Goal: Task Accomplishment & Management: Use online tool/utility

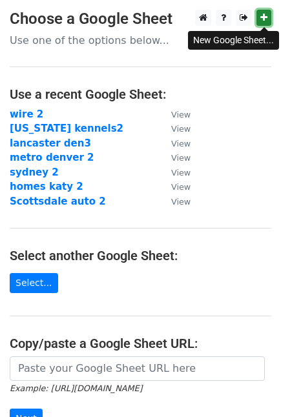
click at [263, 17] on icon at bounding box center [263, 17] width 7 height 9
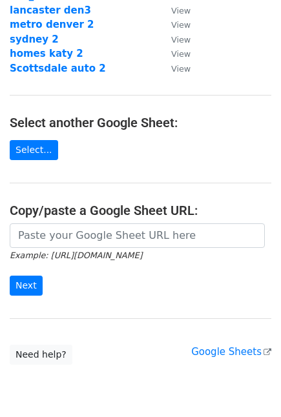
scroll to position [139, 0]
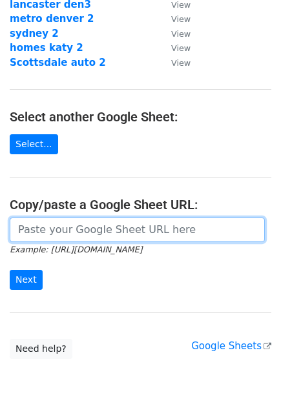
click at [138, 232] on input "url" at bounding box center [137, 230] width 255 height 25
paste input "https://docs.google.com/spreadsheets/d/1Vflen6bs0cMq34h1uPbmoSzOB-By_B__2yEiWhV…"
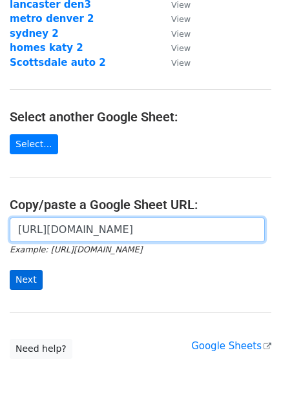
type input "https://docs.google.com/spreadsheets/d/1Vflen6bs0cMq34h1uPbmoSzOB-By_B__2yEiWhV…"
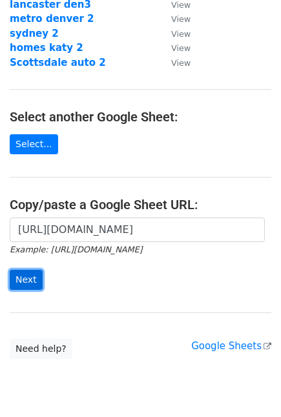
click at [21, 280] on input "Next" at bounding box center [26, 280] width 33 height 20
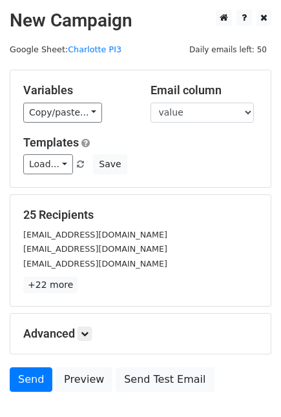
scroll to position [85, 0]
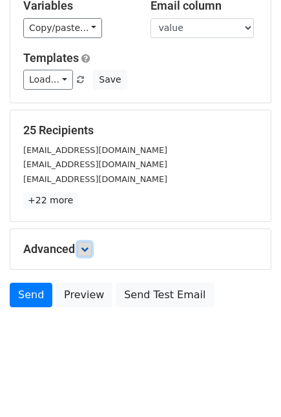
click at [92, 243] on link at bounding box center [84, 249] width 14 height 14
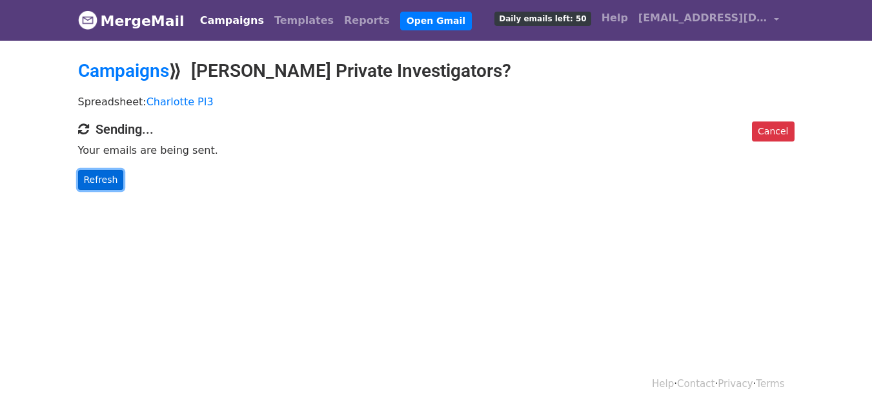
click at [100, 180] on link "Refresh" at bounding box center [101, 180] width 46 height 20
